Goal: Information Seeking & Learning: Learn about a topic

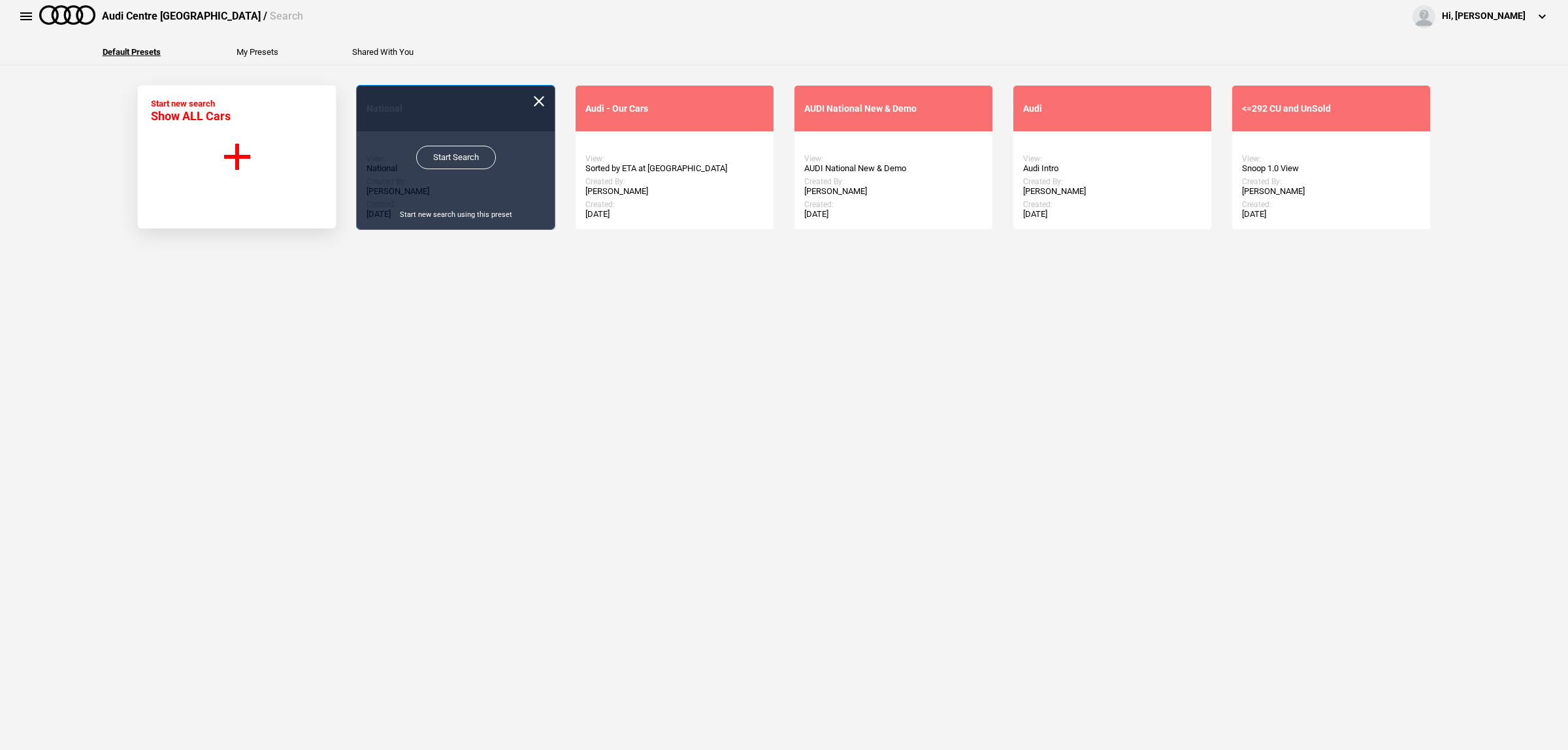
click at [480, 170] on div "Start Search Start new search using this preset" at bounding box center [456, 157] width 198 height 143
click at [471, 164] on link "Start Search" at bounding box center [455, 157] width 80 height 23
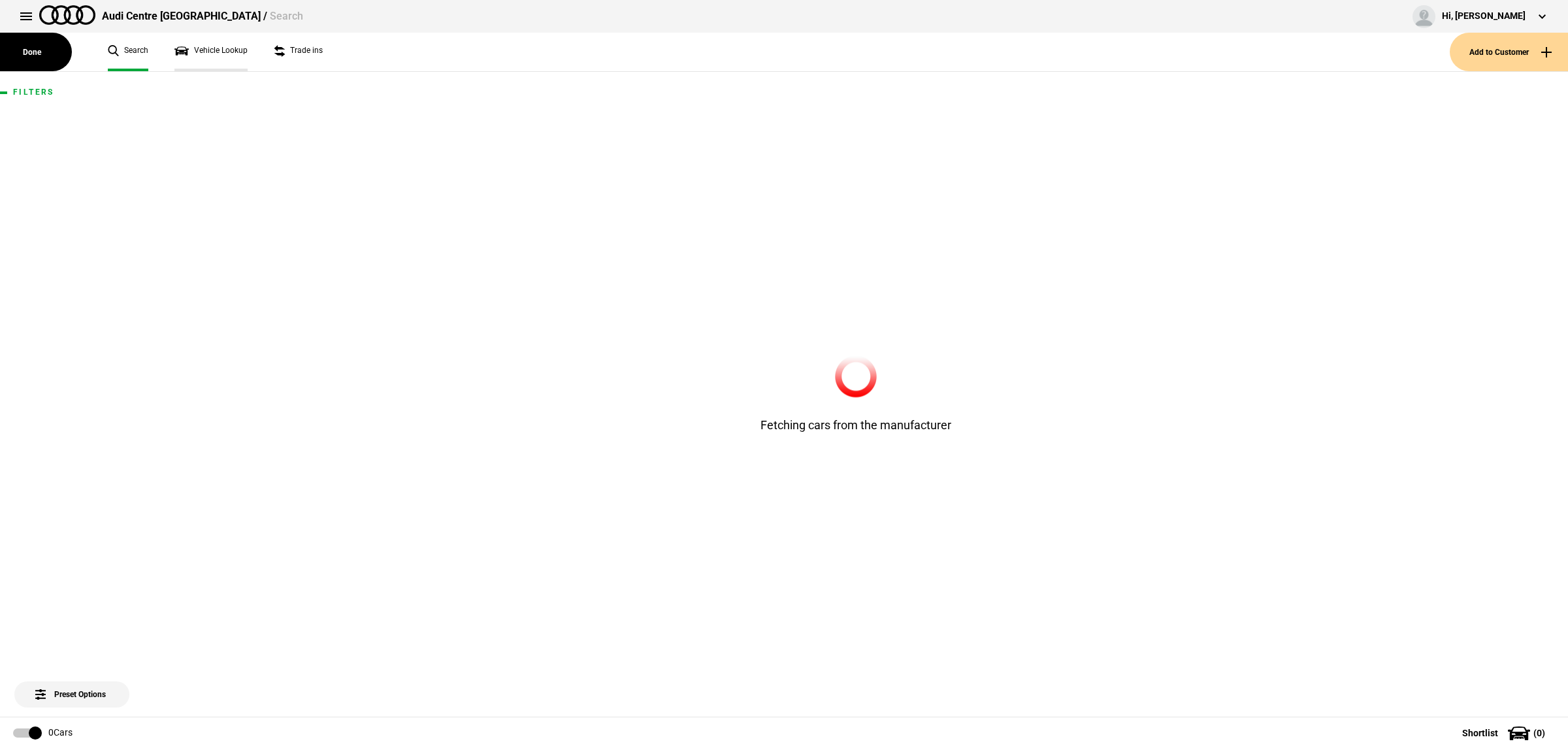
click at [210, 50] on link "Vehicle Lookup" at bounding box center [210, 52] width 73 height 39
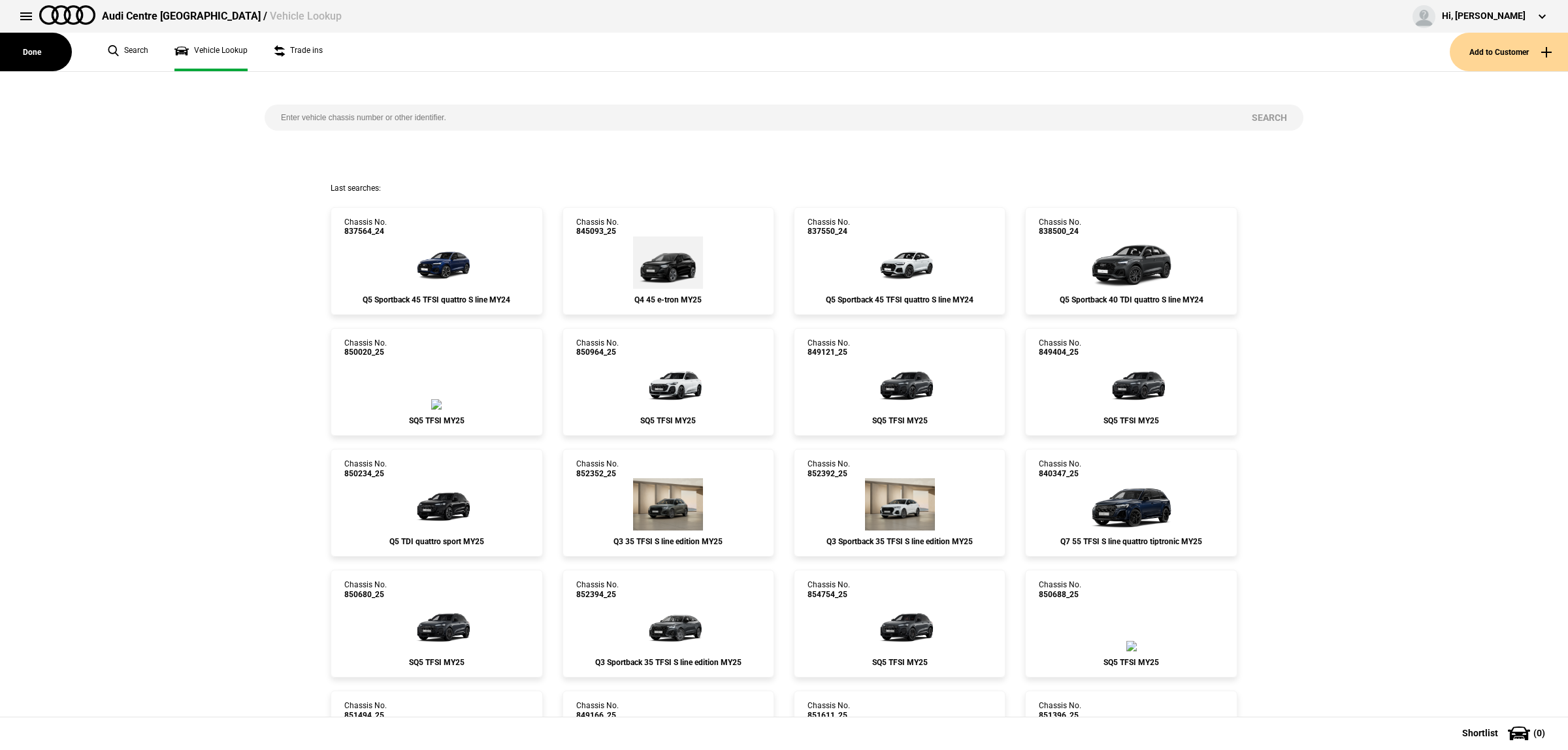
click at [345, 112] on input "search" at bounding box center [749, 118] width 971 height 26
paste input "853033"
type input "853033"
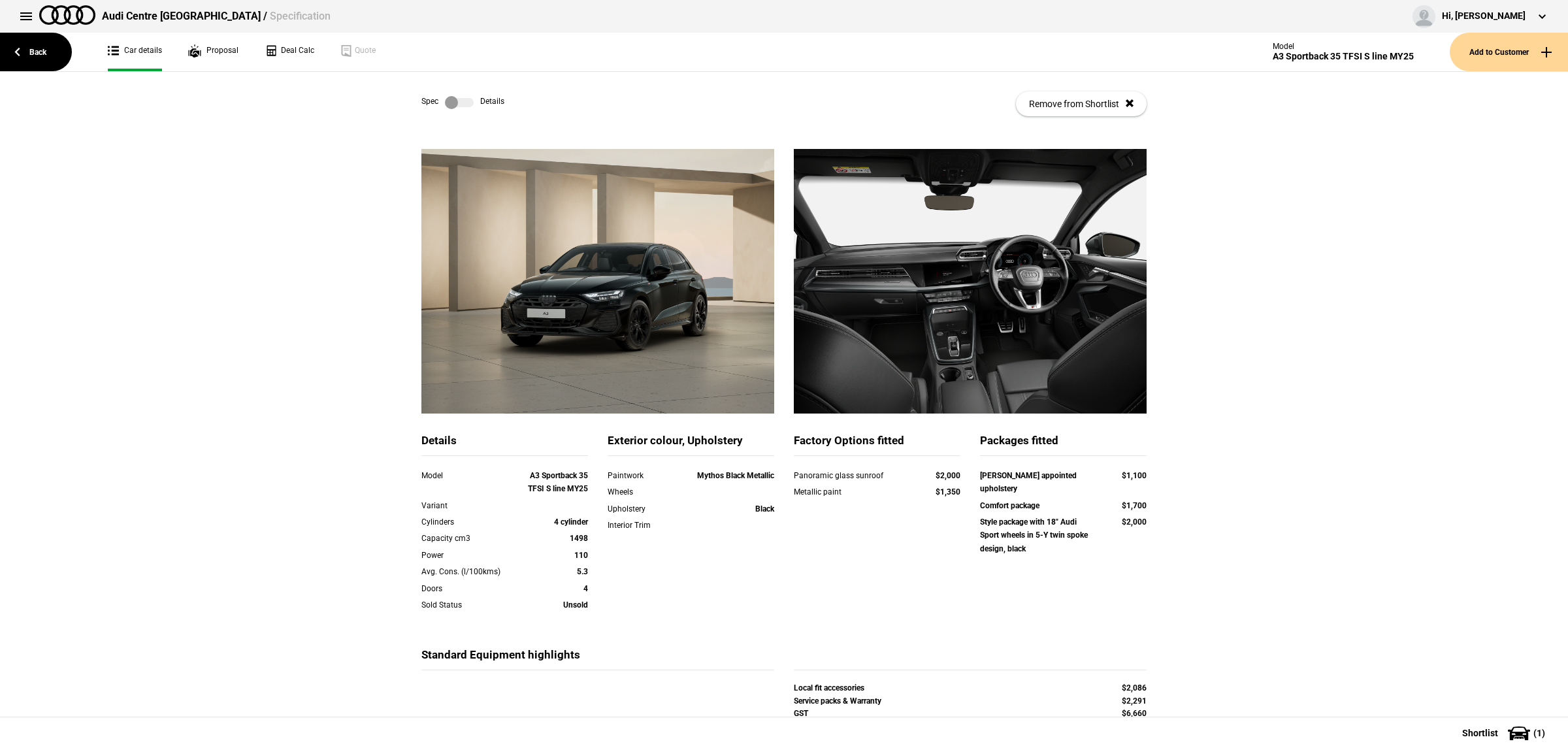
click at [811, 475] on div "Panoramic glass sunroof" at bounding box center [852, 475] width 117 height 13
click at [811, 474] on div "Panoramic glass sunroof" at bounding box center [852, 475] width 117 height 13
click at [1010, 475] on strong "Leather appointed upholstery" at bounding box center [1028, 482] width 97 height 23
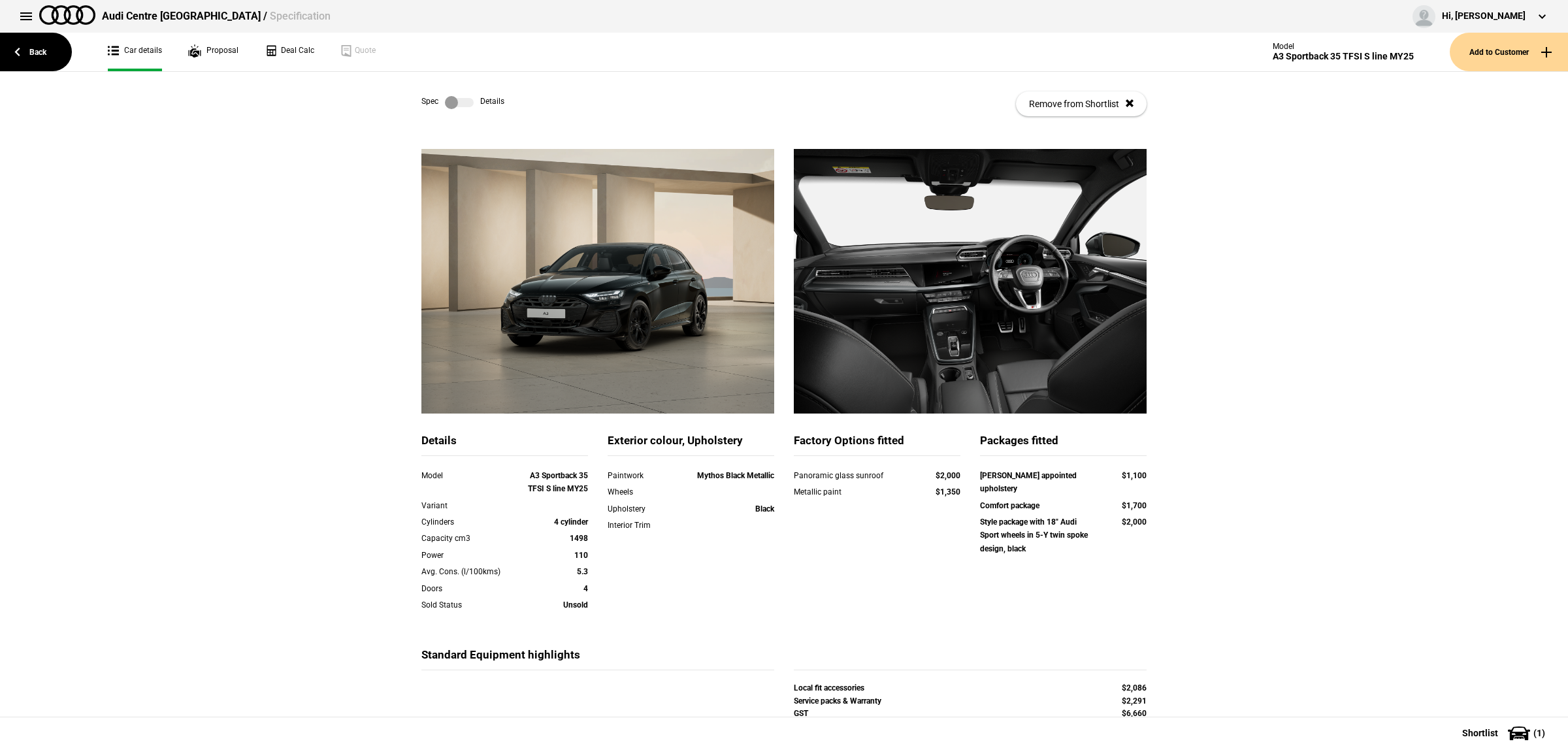
click at [1010, 501] on strong "Comfort package" at bounding box center [1010, 505] width 60 height 9
click at [1010, 517] on strong "Style package with 18" Audi Sport wheels in 5-Y twin spoke design, black" at bounding box center [1034, 535] width 108 height 36
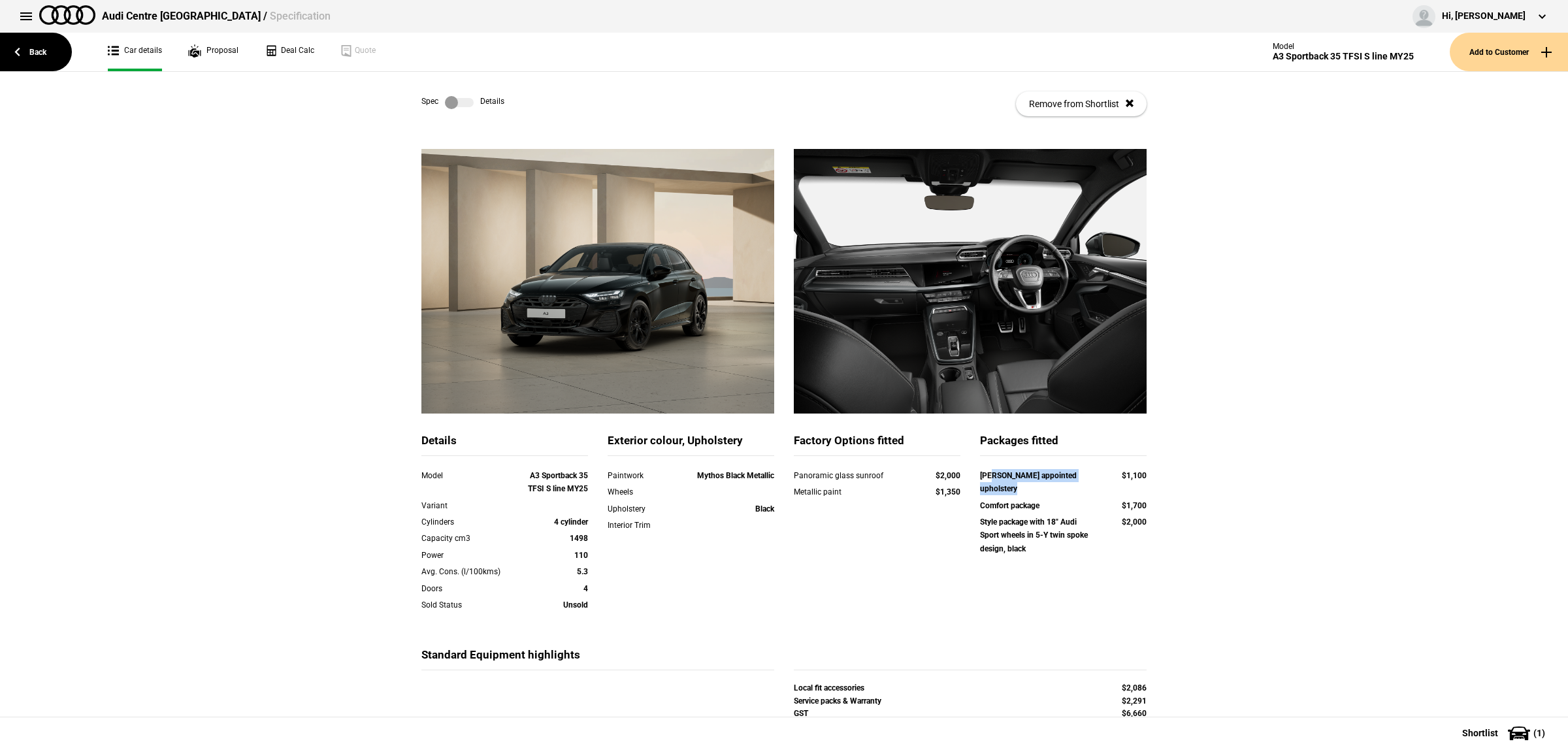
drag, startPoint x: 987, startPoint y: 477, endPoint x: 1091, endPoint y: 478, distance: 104.0
click at [1091, 478] on div "Leather appointed upholstery $1,100" at bounding box center [1063, 482] width 167 height 27
drag, startPoint x: 986, startPoint y: 490, endPoint x: 978, endPoint y: 500, distance: 12.8
click at [1019, 499] on div "Comfort package" at bounding box center [1038, 505] width 117 height 13
drag, startPoint x: 975, startPoint y: 508, endPoint x: 1051, endPoint y: 509, distance: 76.0
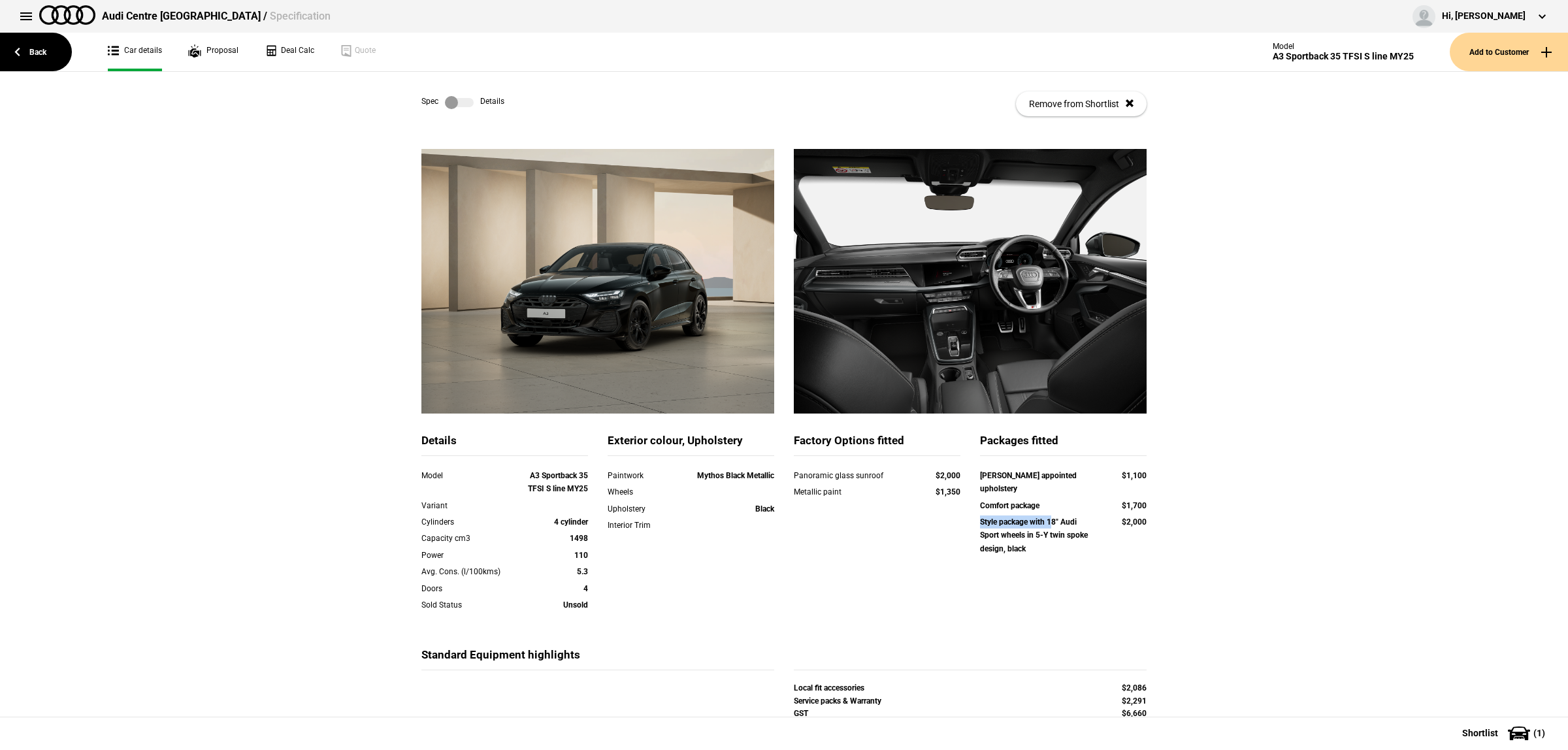
click at [1051, 517] on strong "Style package with 18" Audi Sport wheels in 5-Y twin spoke design, black" at bounding box center [1034, 535] width 108 height 36
drag, startPoint x: 809, startPoint y: 479, endPoint x: 912, endPoint y: 471, distance: 103.3
click at [912, 471] on div "Panoramic glass sunroof $2,000" at bounding box center [877, 475] width 167 height 13
click at [557, 472] on strong "A3 Sportback 35 TFSI S line MY25" at bounding box center [558, 482] width 60 height 23
click at [562, 488] on strong "A3 Sportback 35 TFSI S line MY25" at bounding box center [558, 482] width 60 height 23
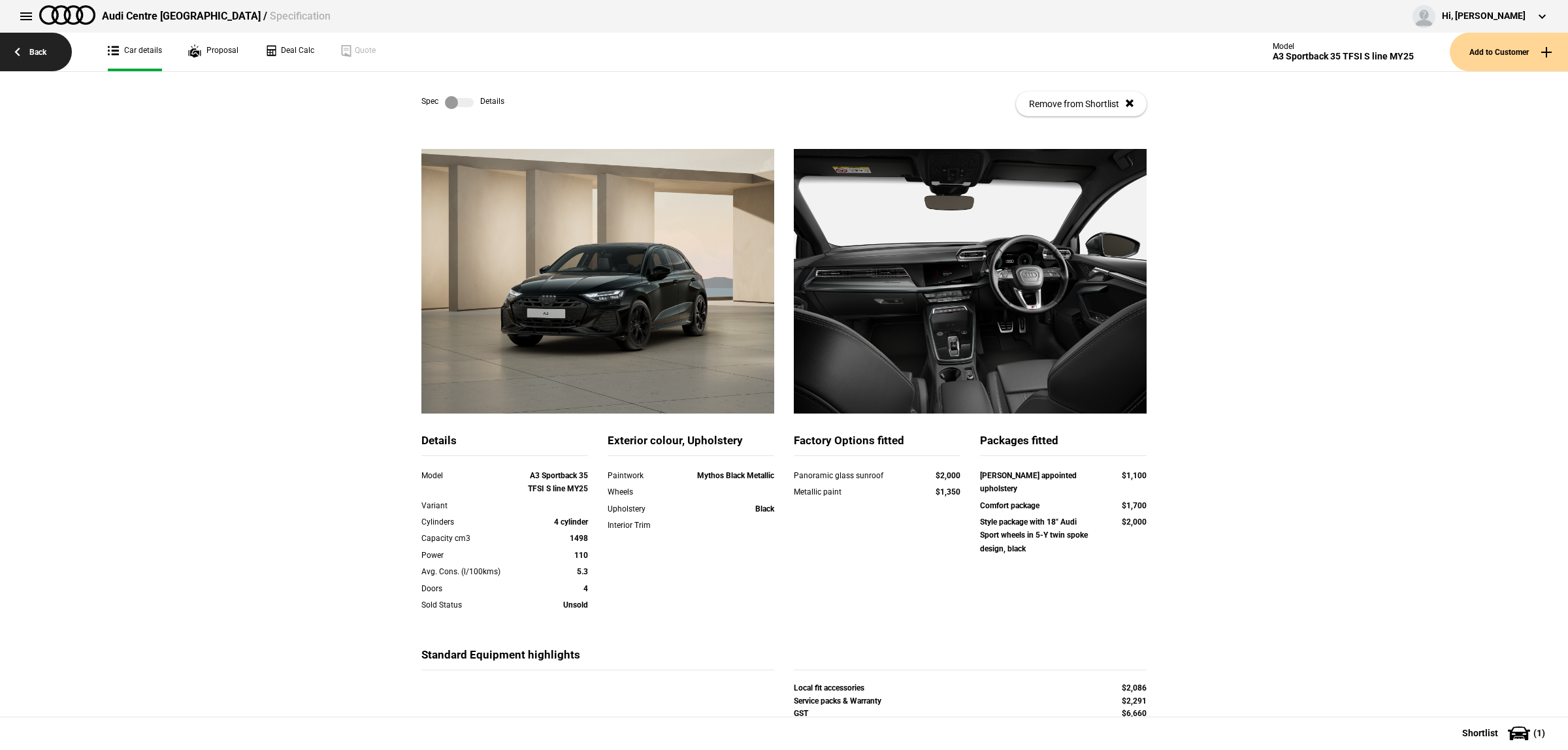
click at [62, 60] on link "Back" at bounding box center [35, 52] width 72 height 39
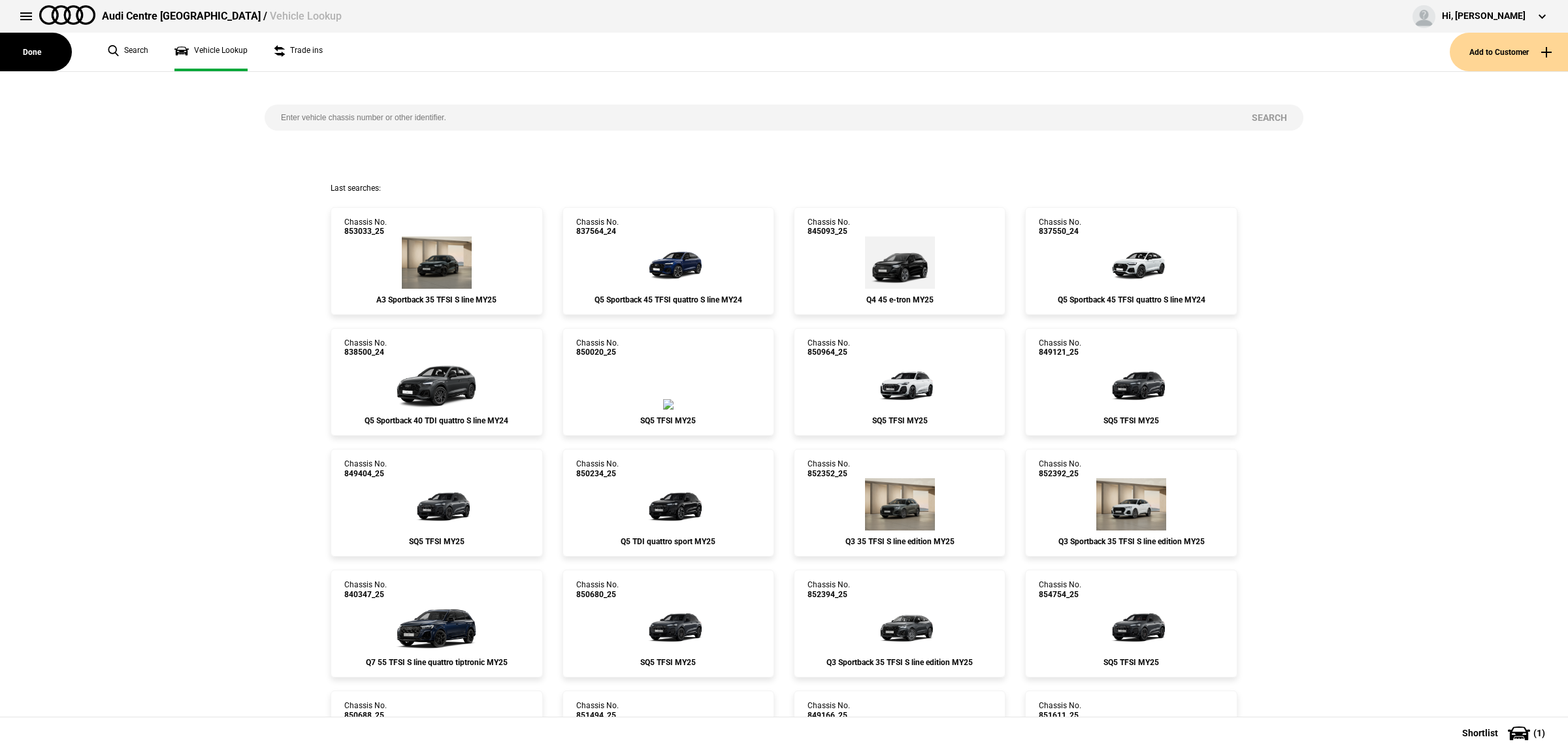
click at [466, 122] on input "search" at bounding box center [749, 118] width 971 height 26
paste input "837568"
type input "837568"
